Goal: Check status: Check status

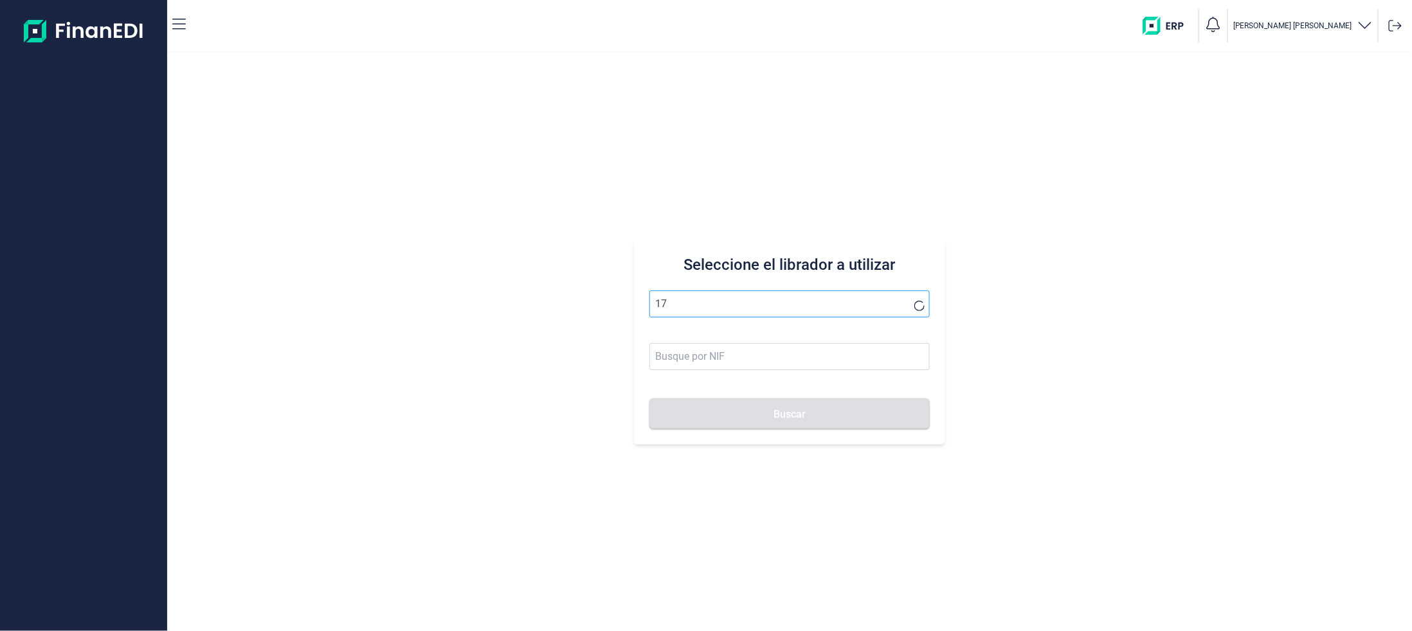
type input "1"
click at [686, 333] on li "PLASTICOS RAER SA" at bounding box center [789, 336] width 280 height 26
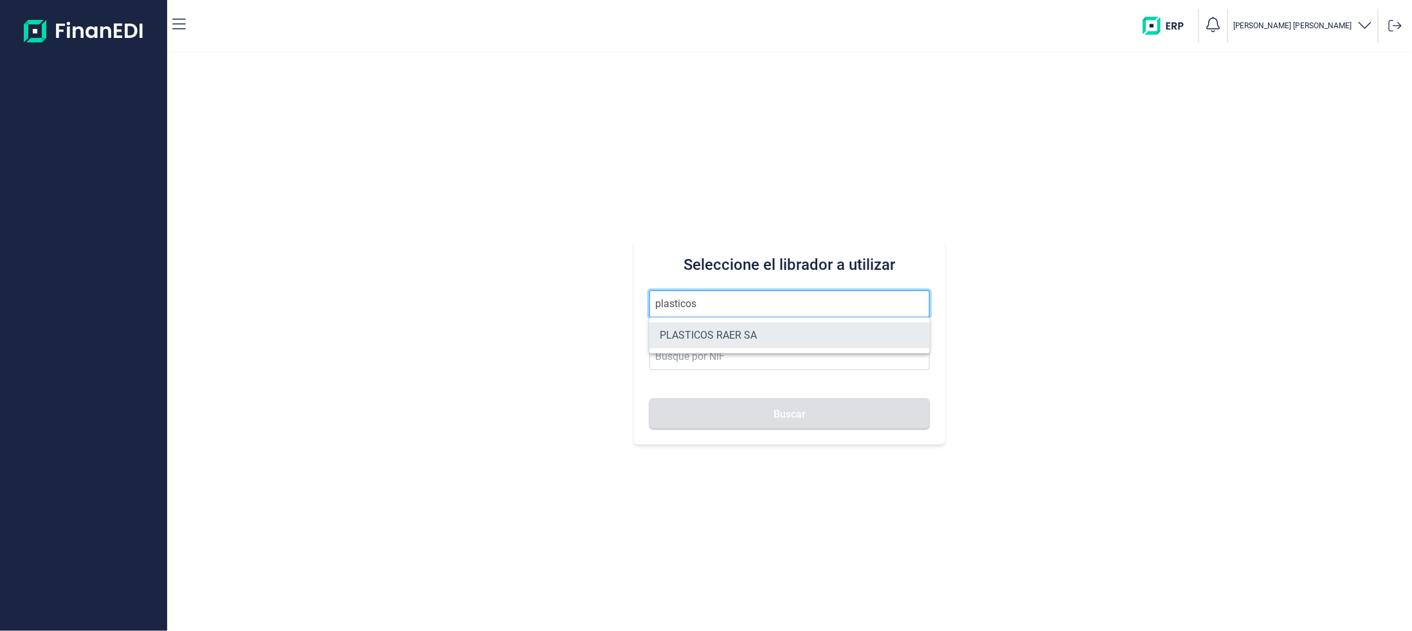
type input "PLASTICOS RAER SA"
type input "A08845729"
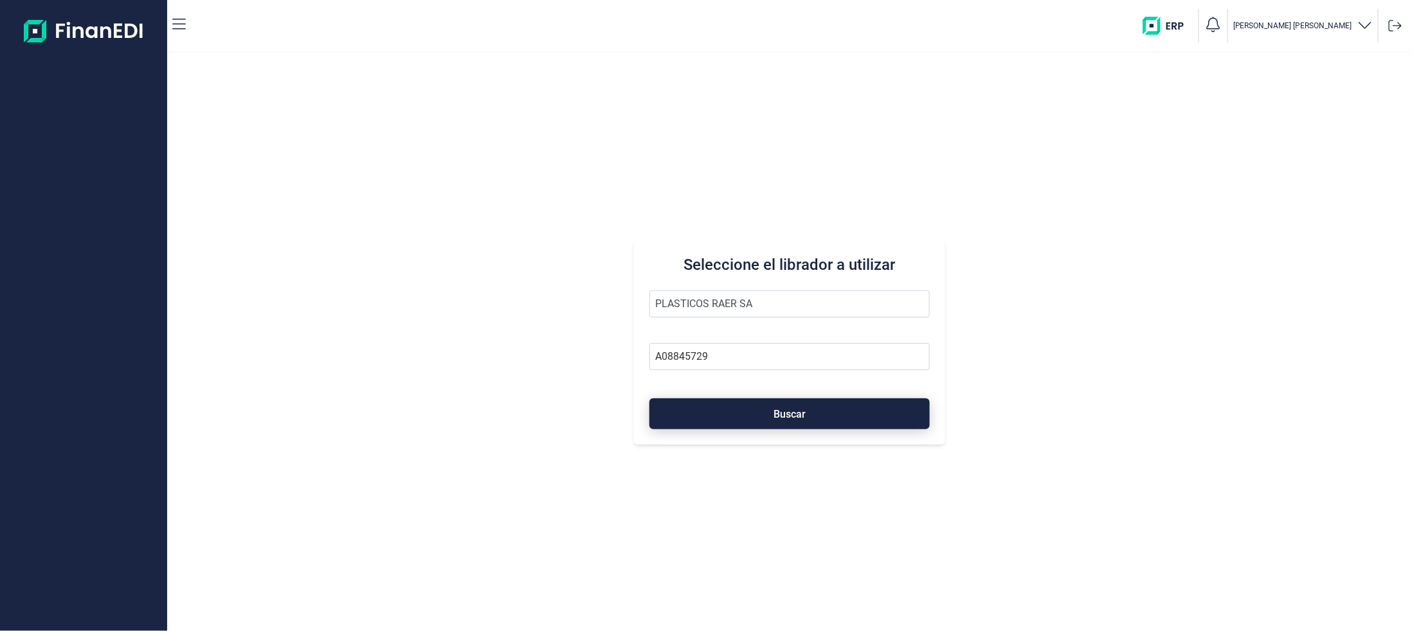
click at [683, 409] on button "Buscar" at bounding box center [789, 414] width 280 height 31
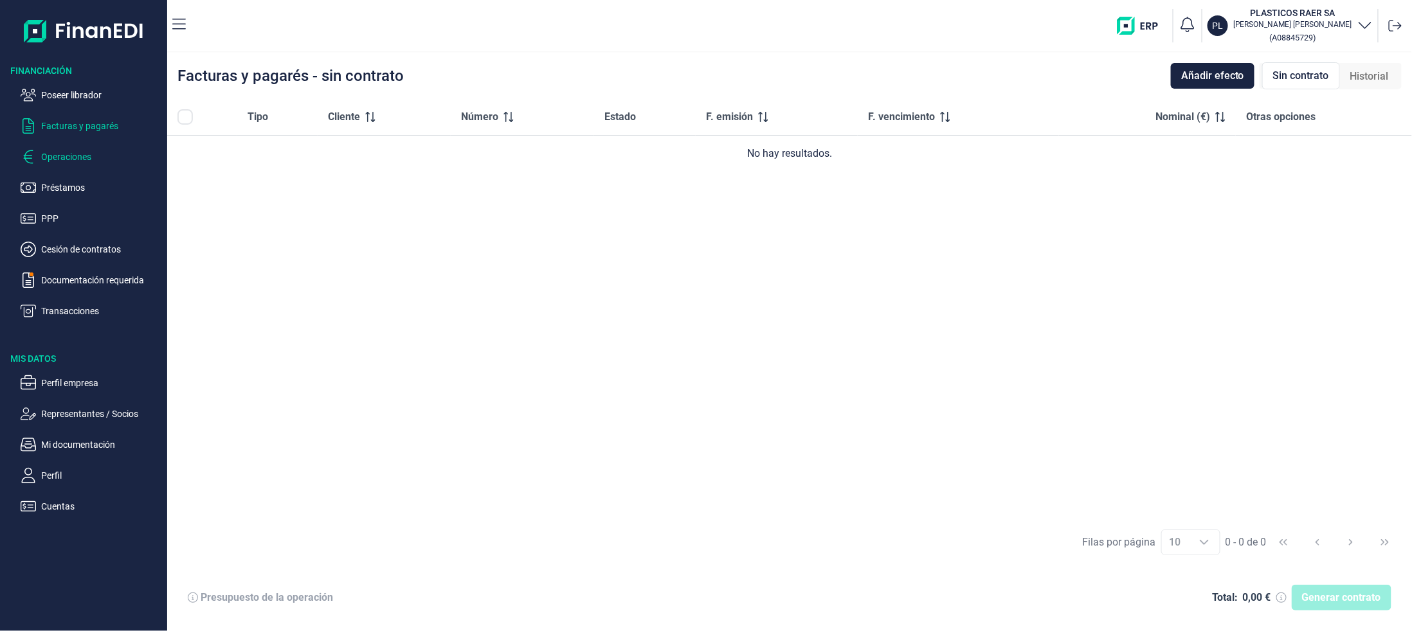
click at [59, 158] on p "Operaciones" at bounding box center [101, 156] width 121 height 15
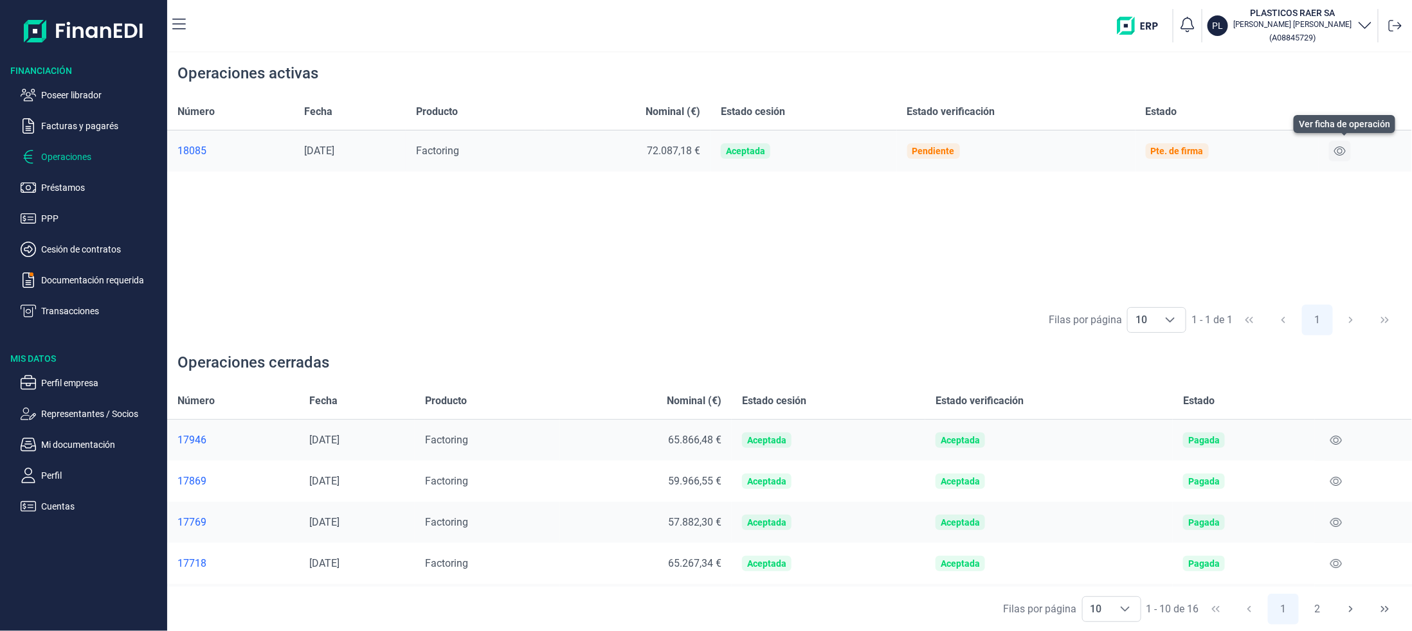
click at [1344, 149] on icon at bounding box center [1340, 151] width 12 height 10
